Goal: Information Seeking & Learning: Learn about a topic

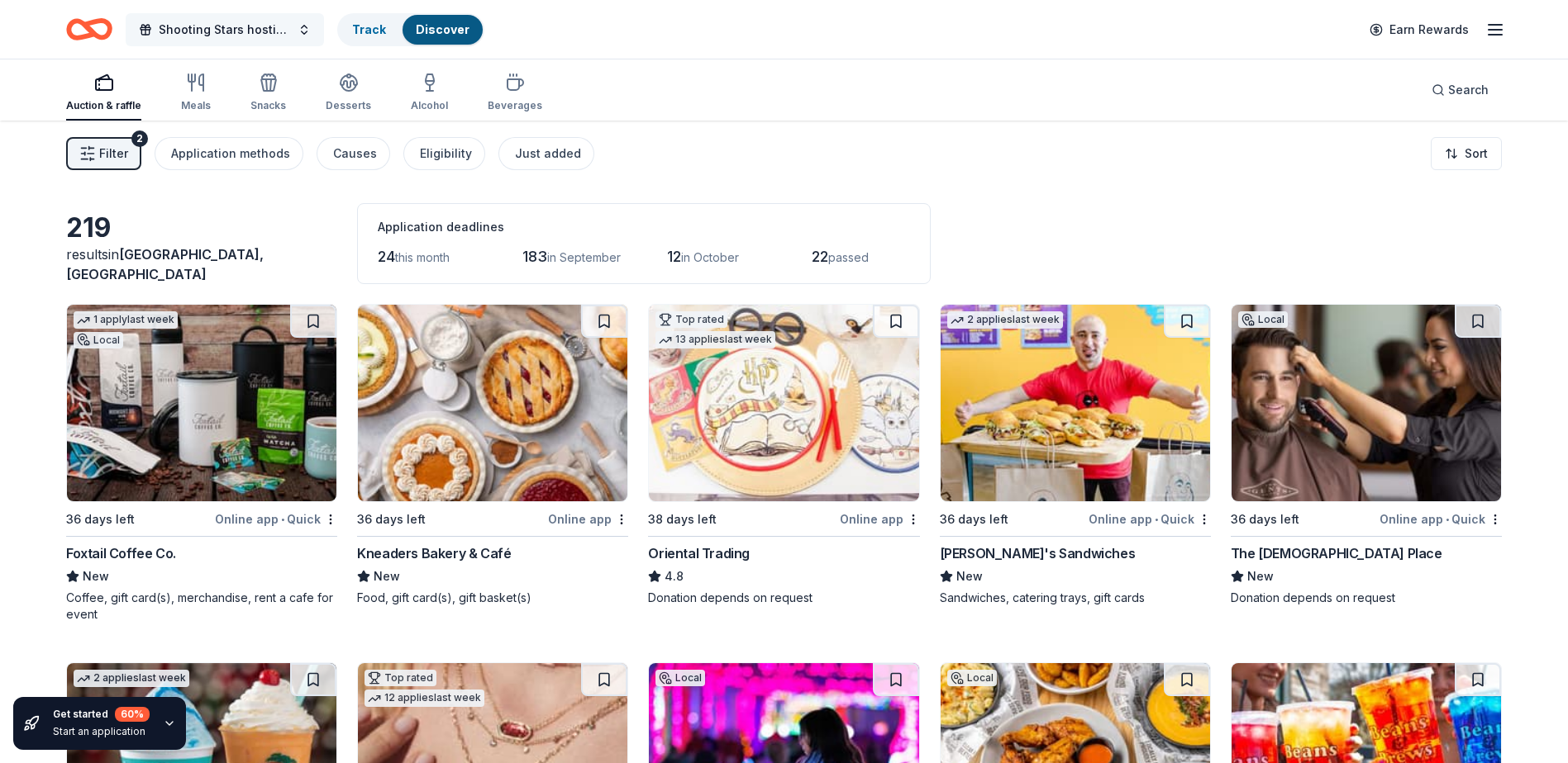
click at [305, 25] on button "Shooting Stars hosting Trunk or Treat" at bounding box center [225, 30] width 199 height 33
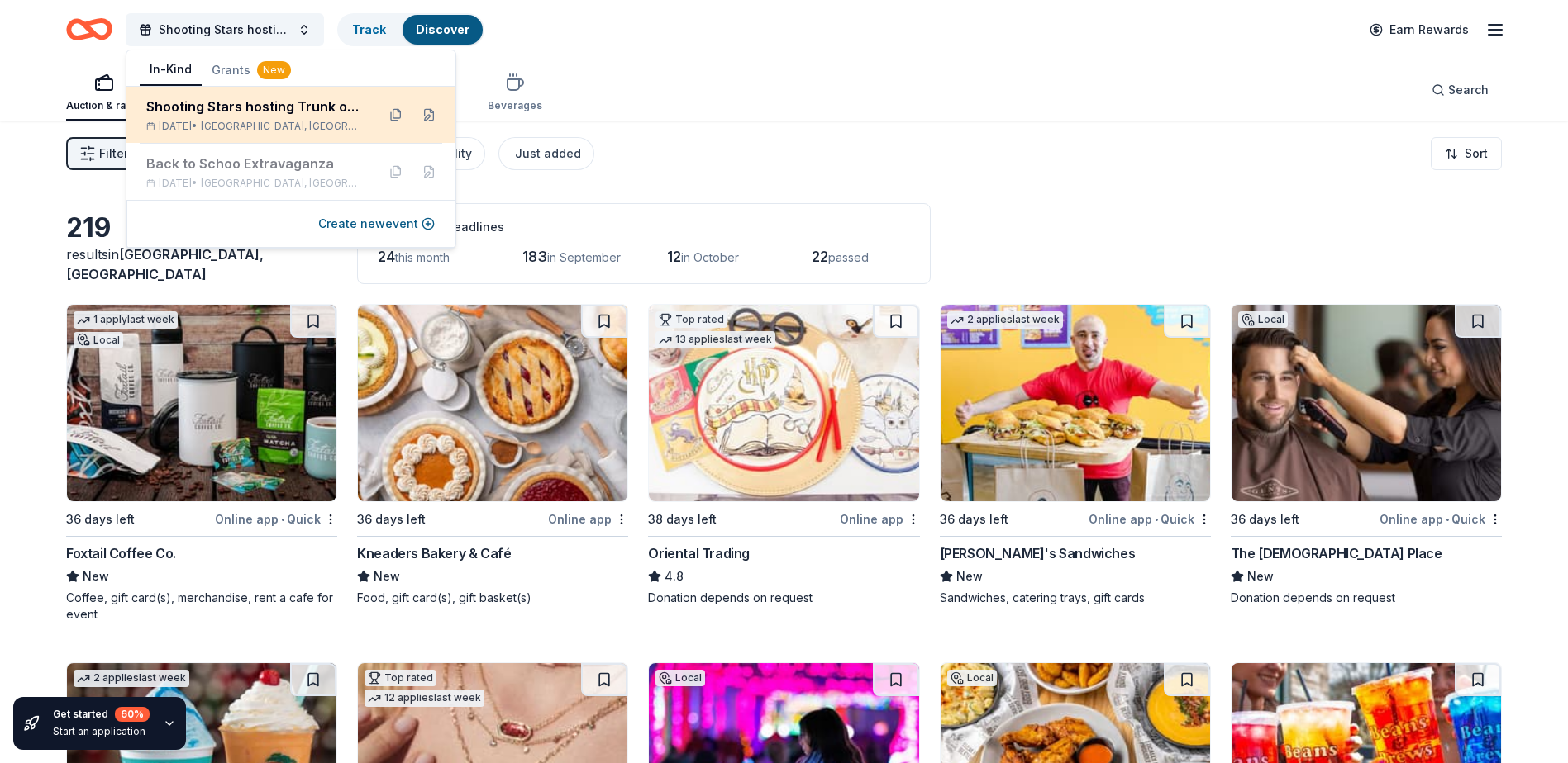
click at [271, 117] on div "Shooting Stars hosting Trunk or Treat [DATE] • [GEOGRAPHIC_DATA], [GEOGRAPHIC_D…" at bounding box center [255, 114] width 217 height 36
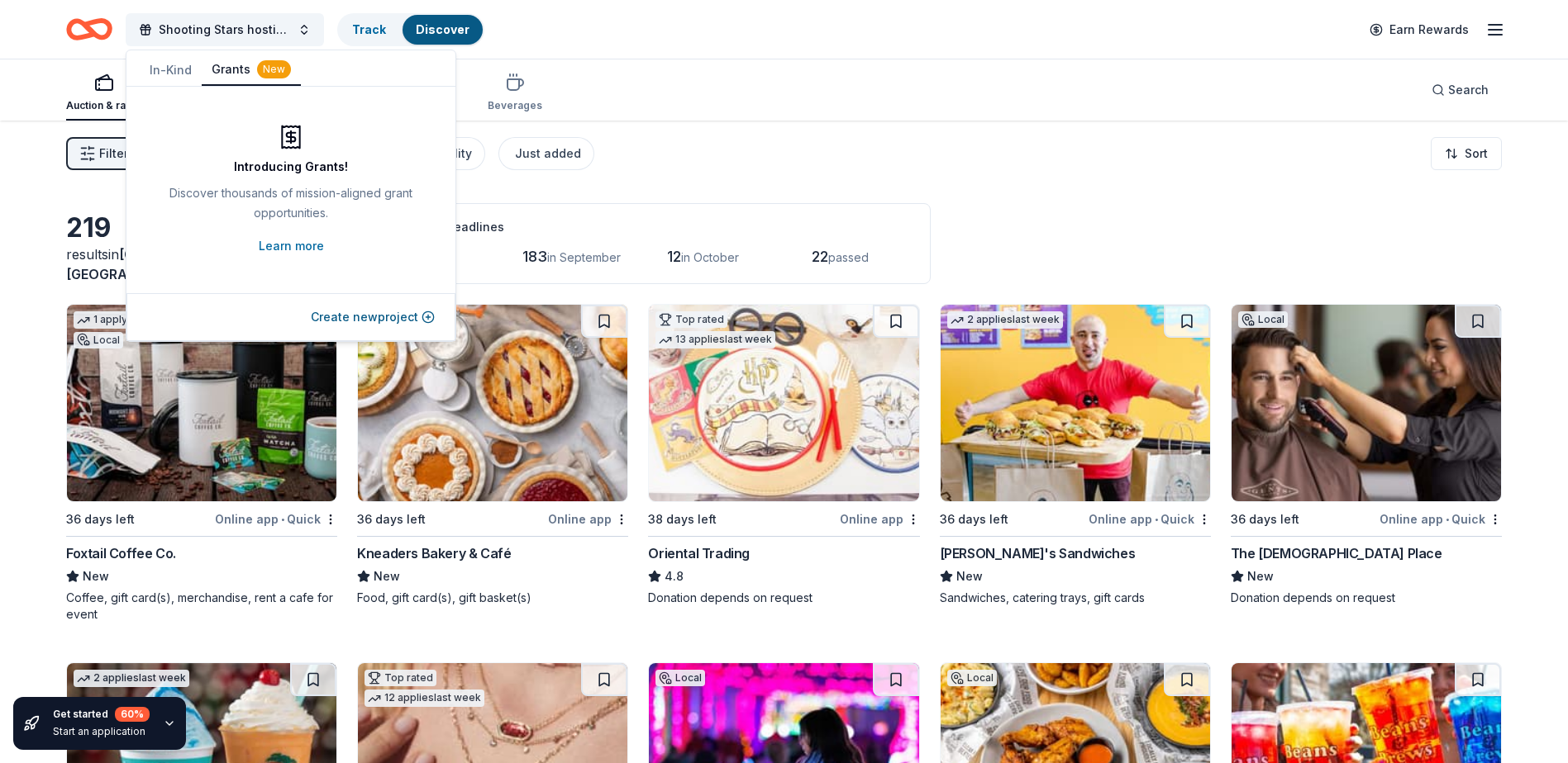
click at [225, 64] on button "Grants New" at bounding box center [251, 70] width 99 height 32
click at [813, 76] on div "Auction & raffle Meals Snacks Desserts Alcohol Beverages Search" at bounding box center [784, 90] width 1435 height 61
